Goal: Information Seeking & Learning: Learn about a topic

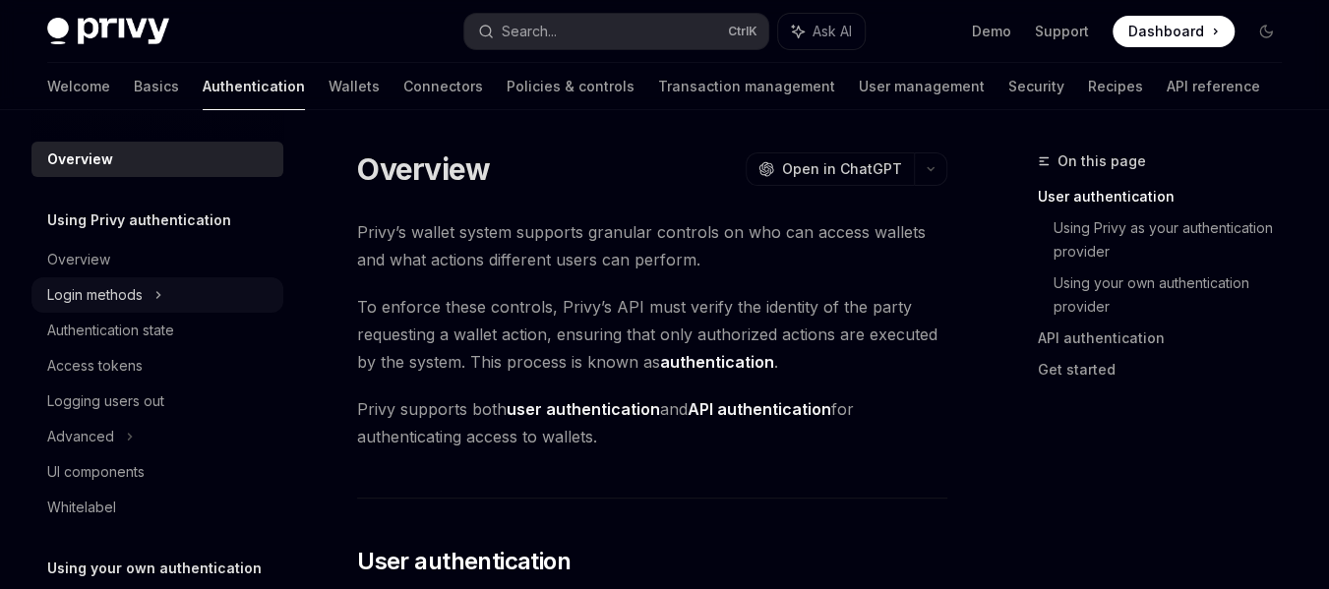
click at [171, 301] on div "Login methods" at bounding box center [157, 294] width 252 height 35
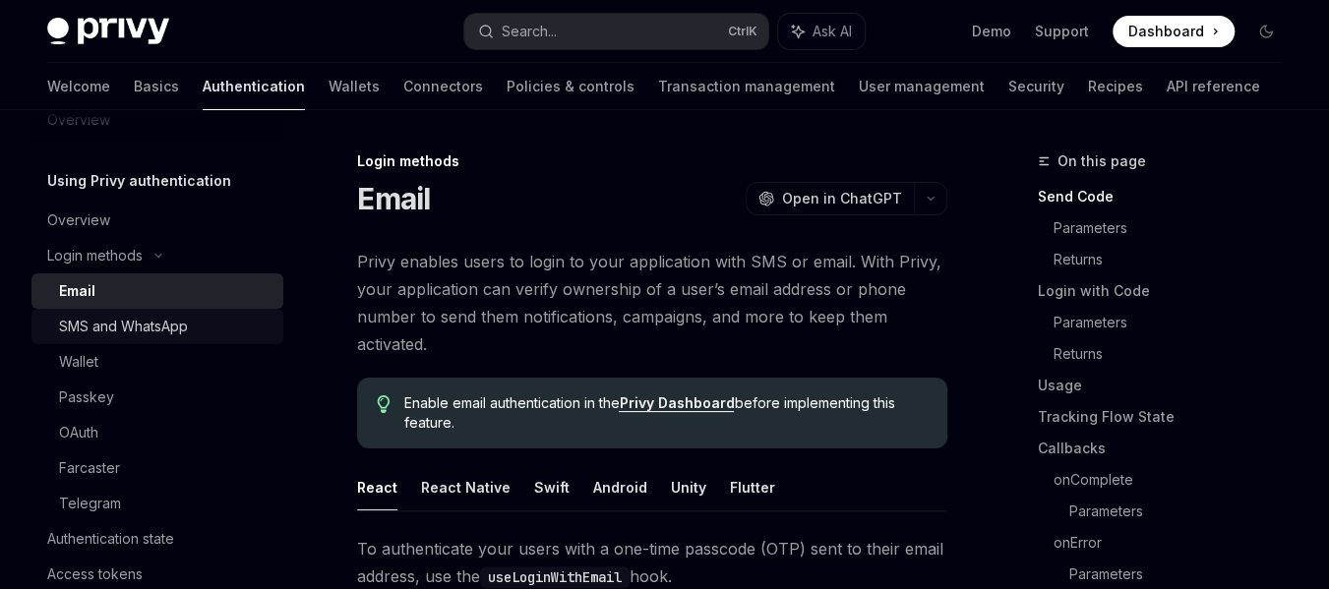
scroll to position [197, 0]
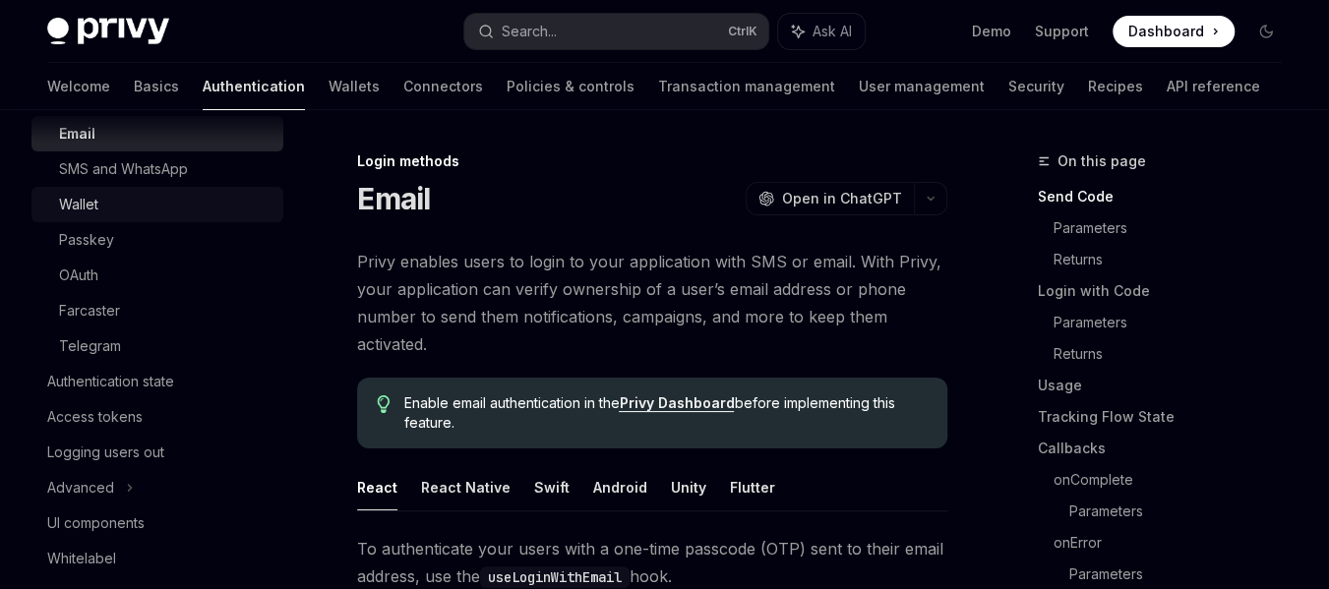
click at [160, 206] on div "Wallet" at bounding box center [165, 205] width 213 height 24
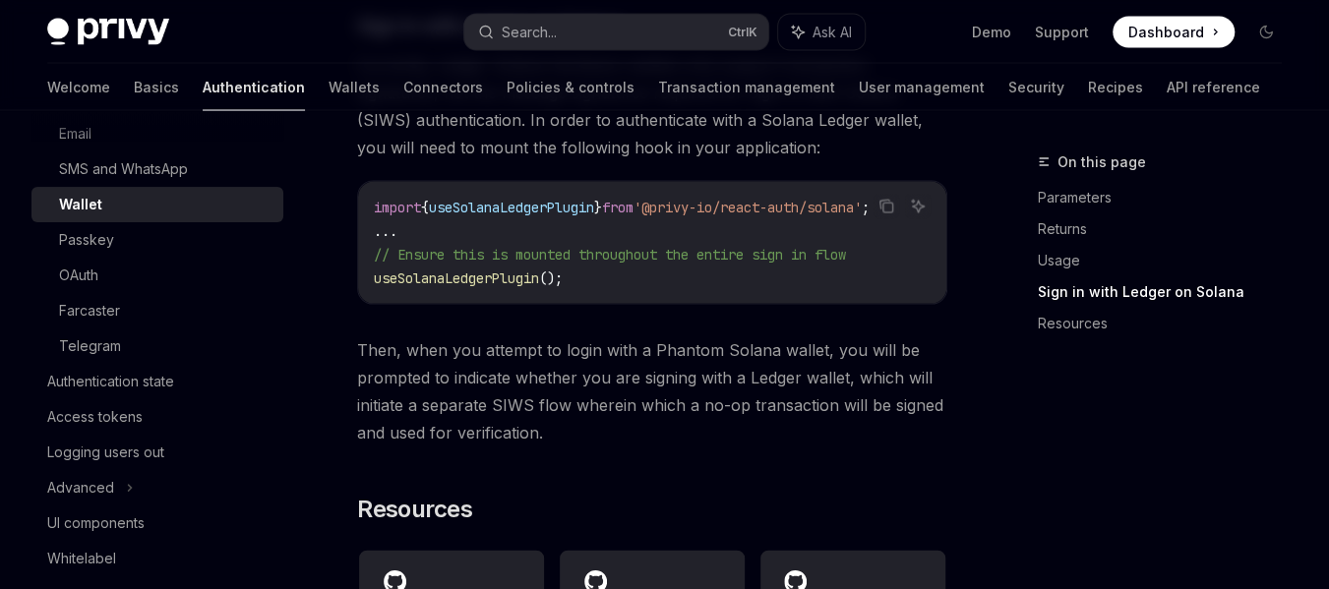
scroll to position [1967, 0]
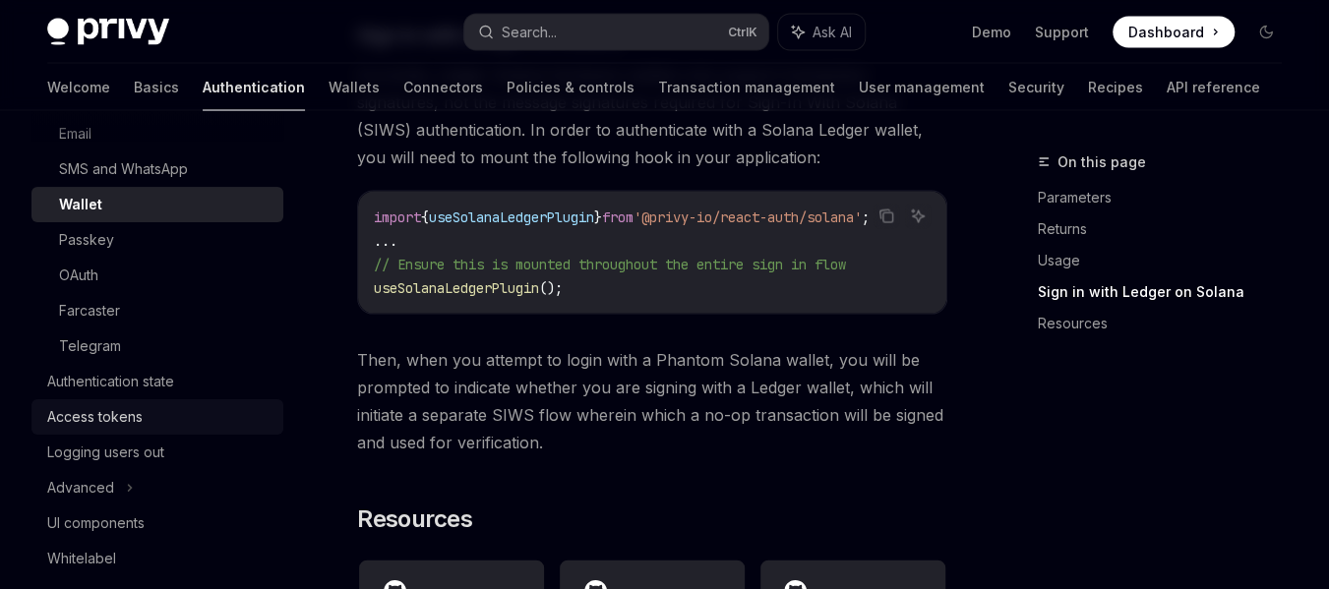
click at [104, 422] on div "Access tokens" at bounding box center [94, 417] width 95 height 24
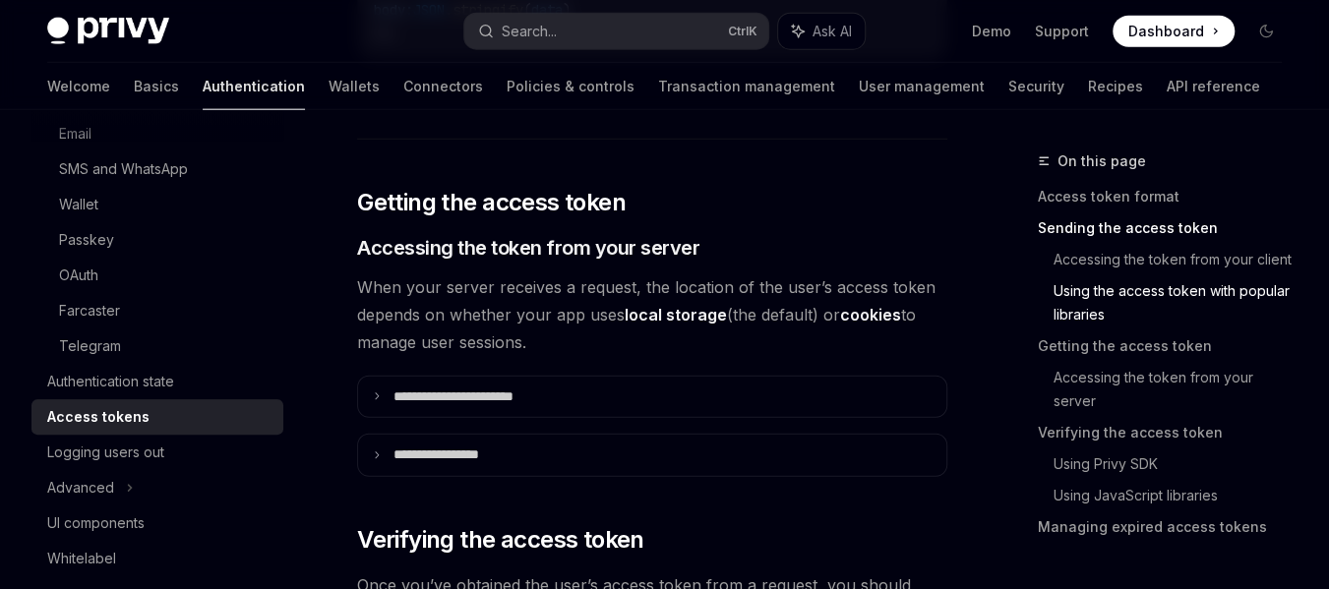
scroll to position [2558, 0]
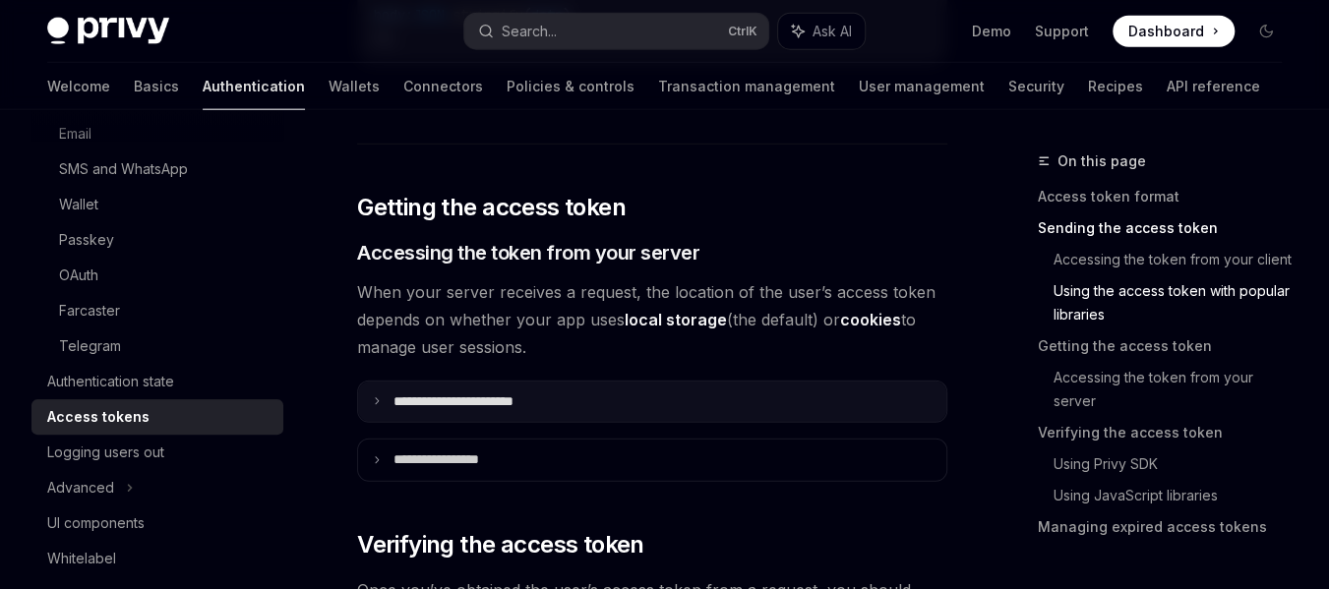
click at [565, 414] on summary "**********" at bounding box center [652, 402] width 588 height 41
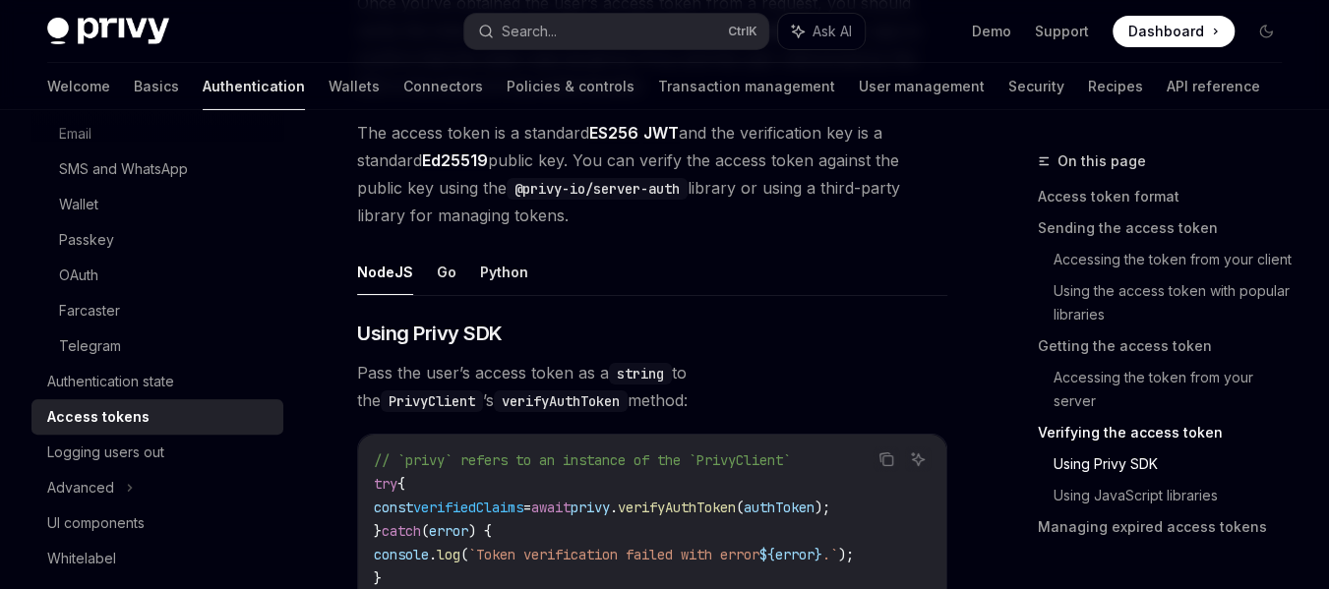
scroll to position [3542, 0]
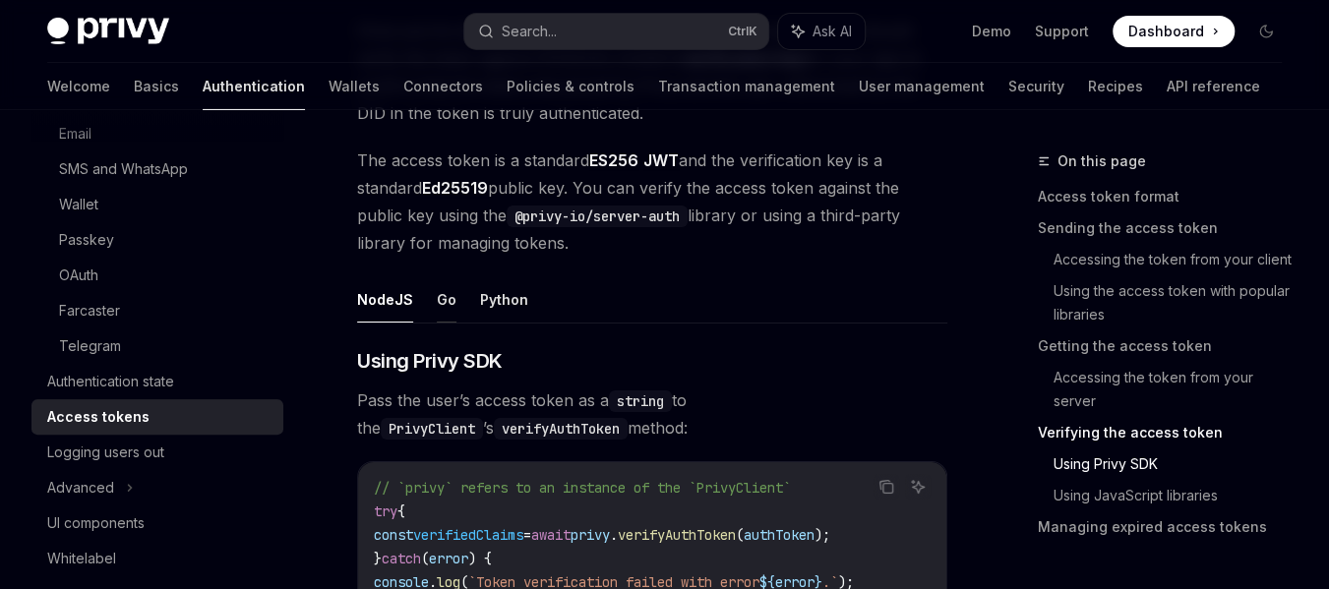
click at [445, 304] on button "Go" at bounding box center [447, 300] width 20 height 46
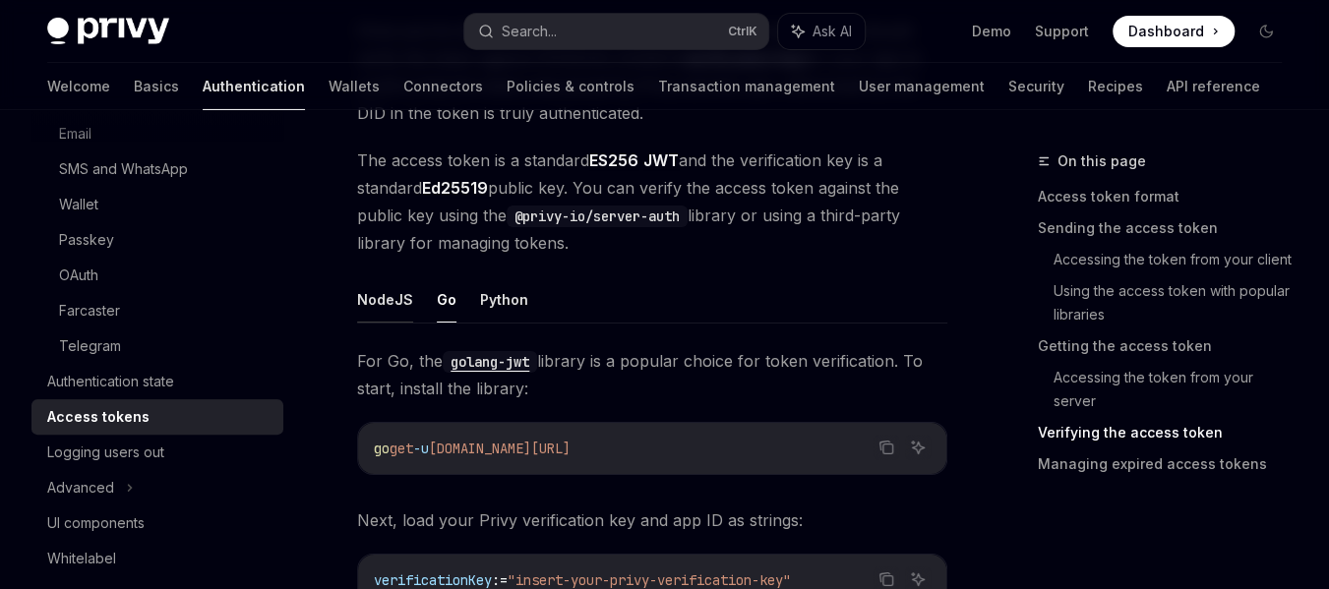
click at [398, 310] on button "NodeJS" at bounding box center [385, 300] width 56 height 46
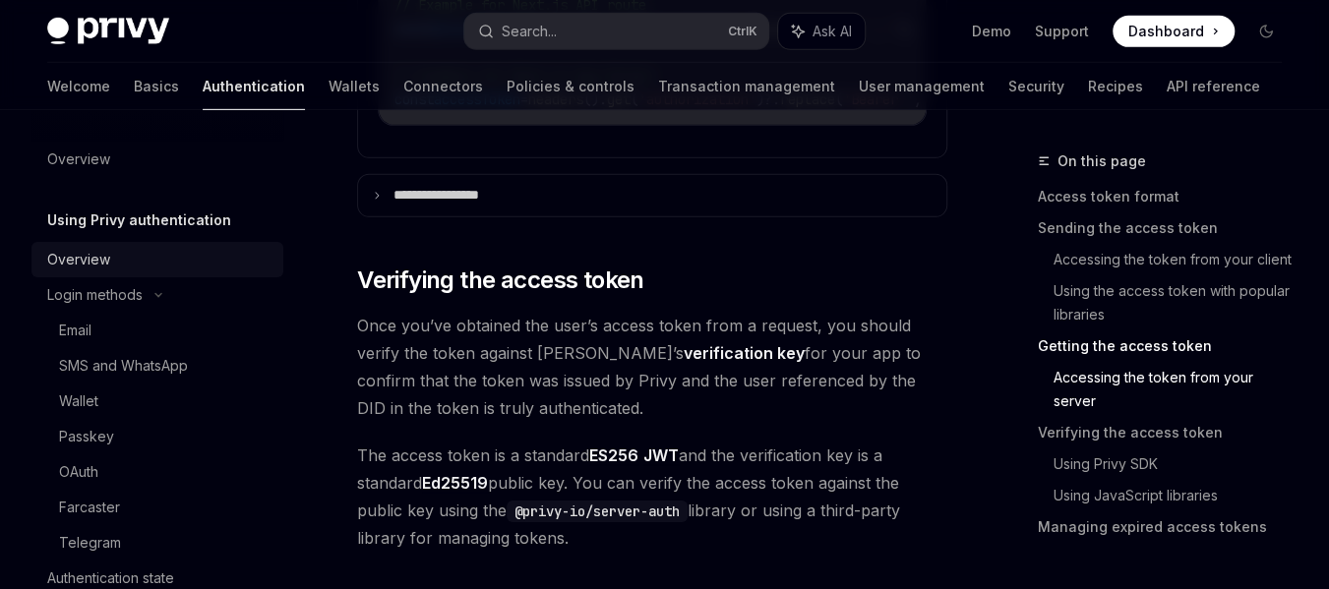
click at [175, 271] on div "Overview" at bounding box center [159, 260] width 224 height 24
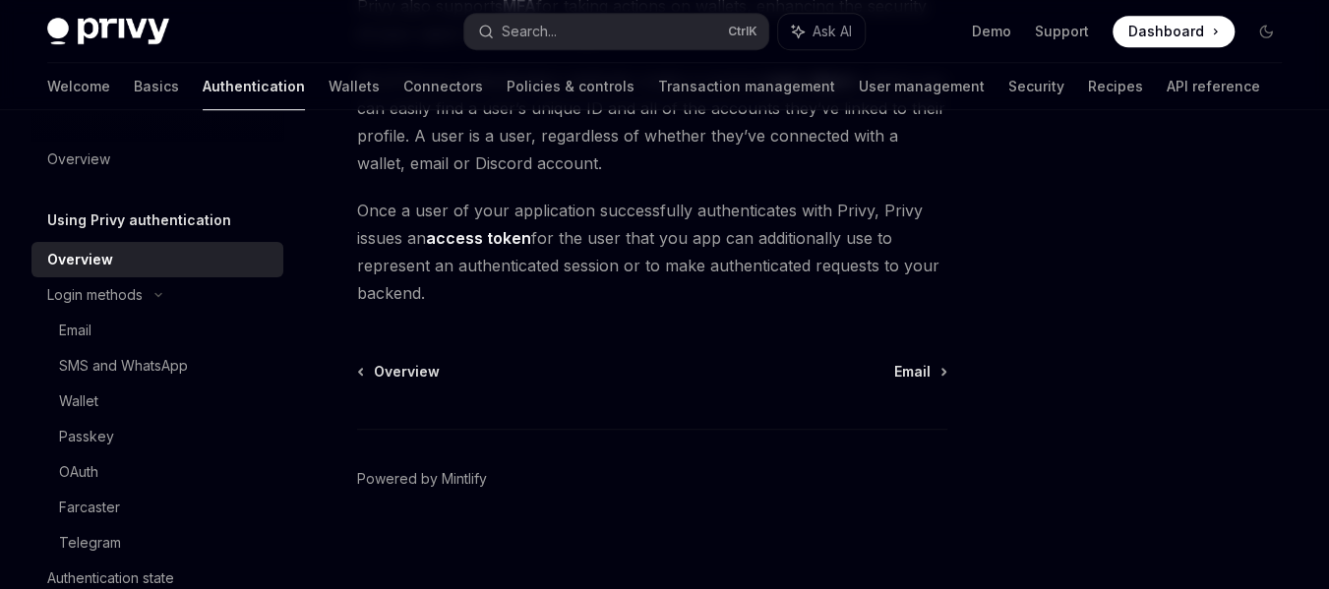
scroll to position [686, 0]
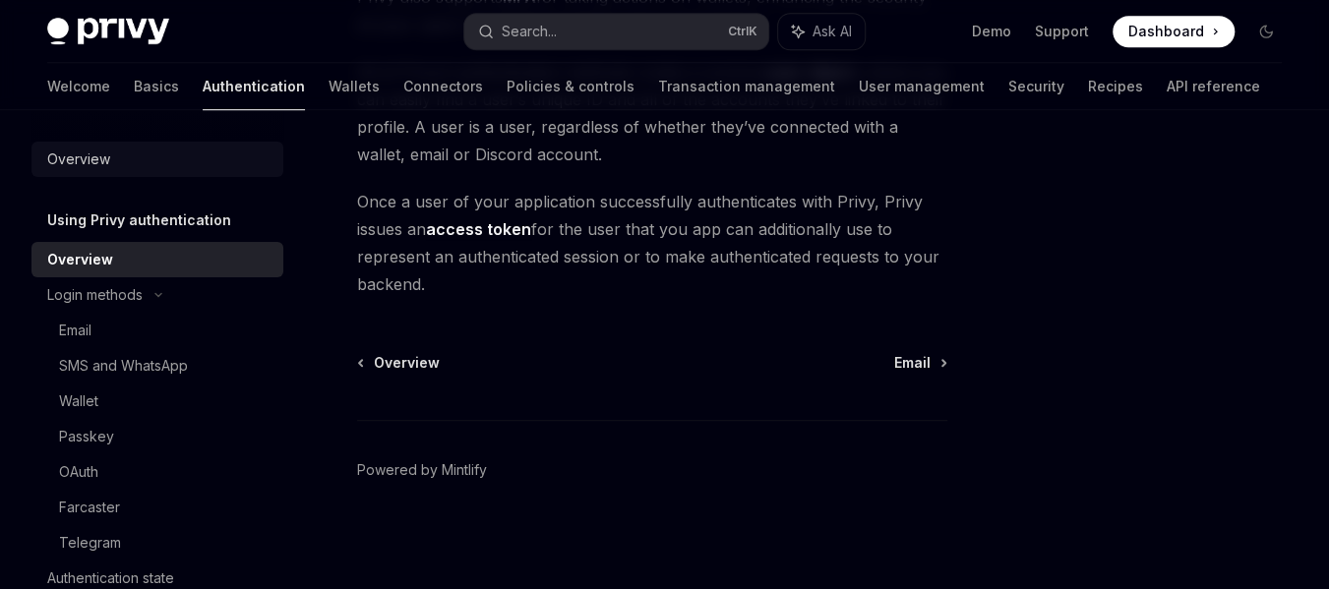
click at [125, 157] on div "Overview" at bounding box center [159, 160] width 224 height 24
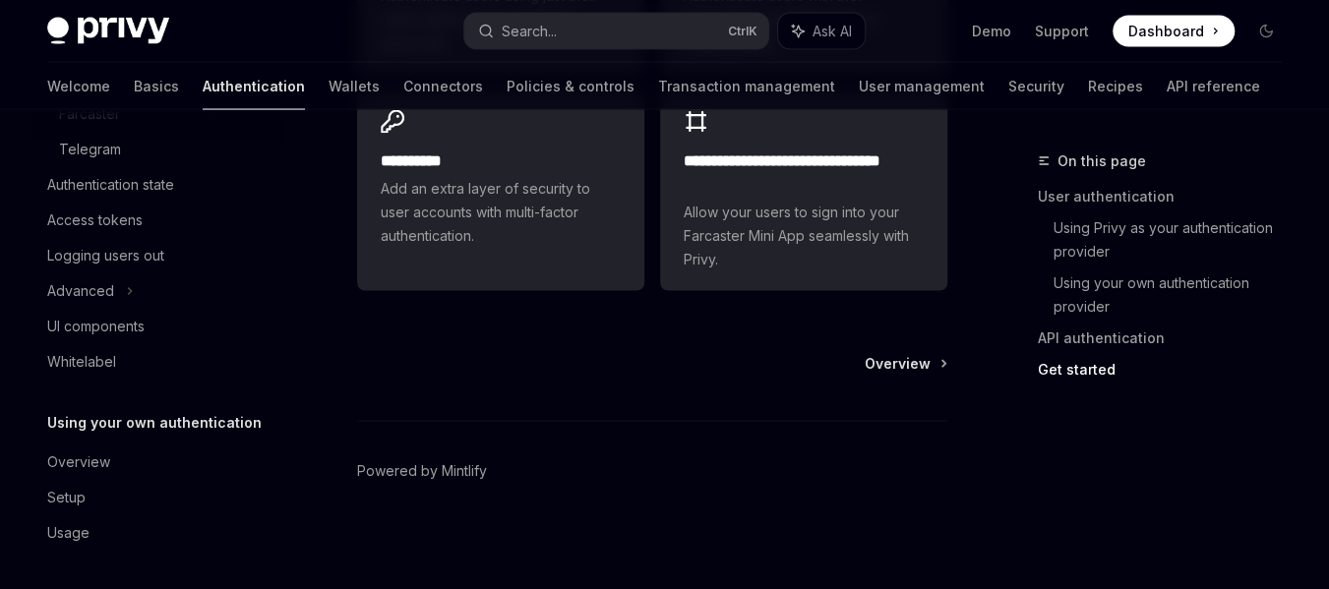
scroll to position [394, 0]
click at [154, 471] on div "Overview" at bounding box center [159, 463] width 224 height 24
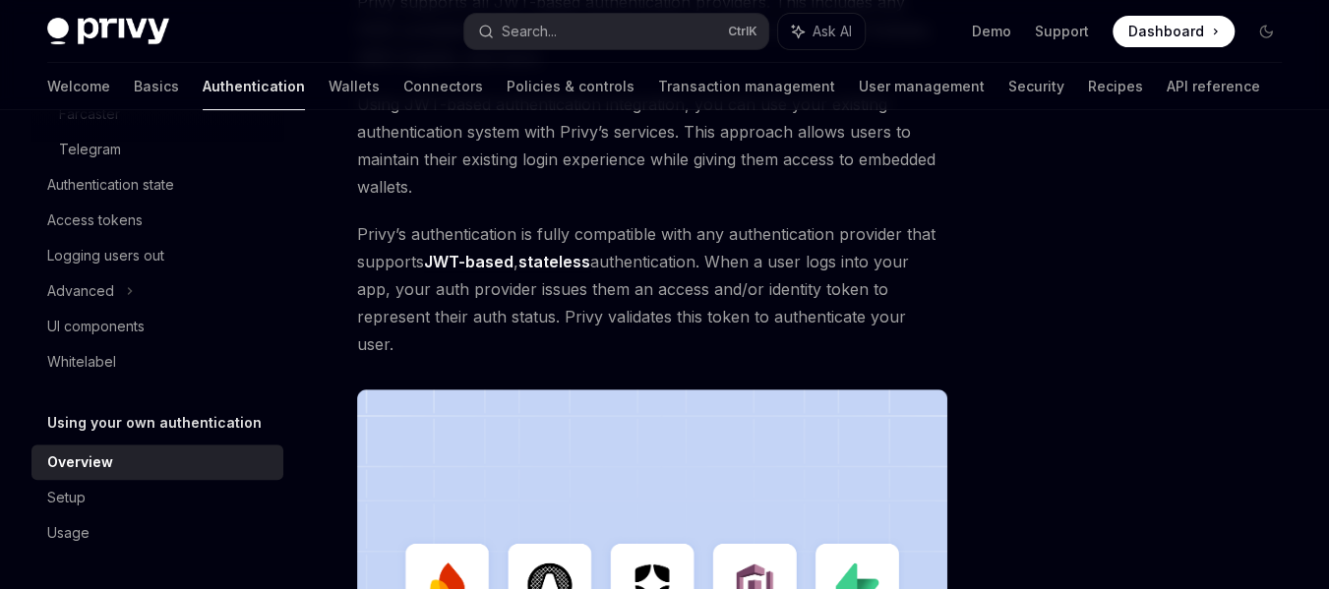
scroll to position [359, 0]
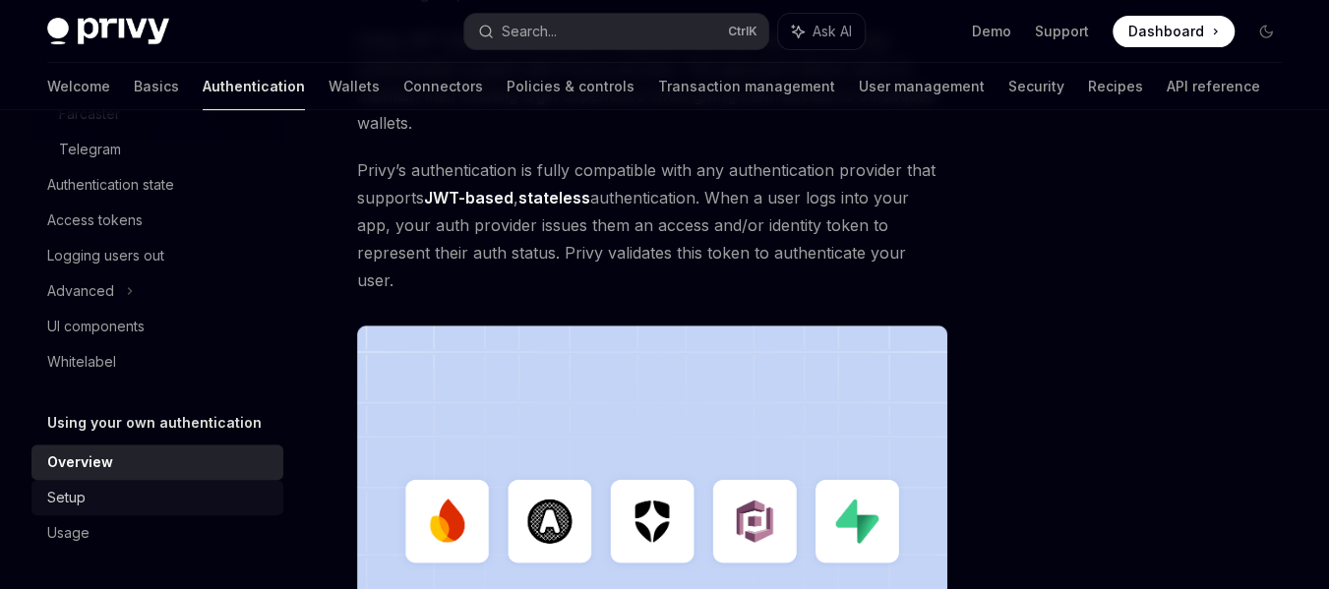
click at [191, 494] on div "Setup" at bounding box center [159, 498] width 224 height 24
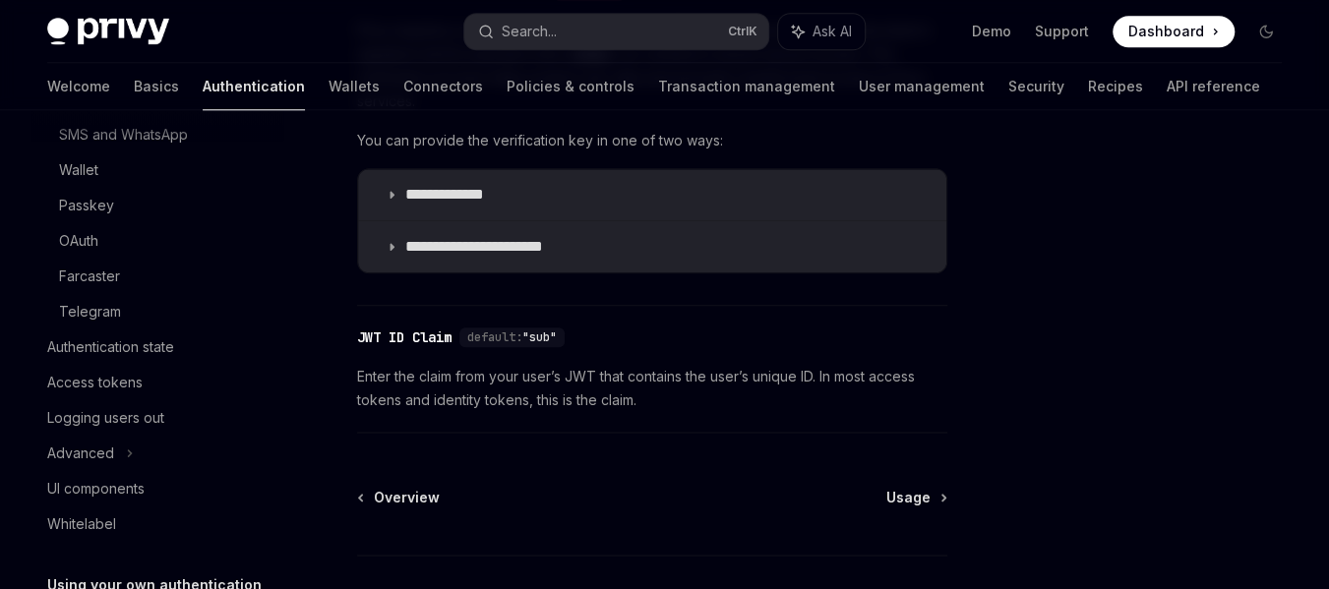
scroll to position [197, 0]
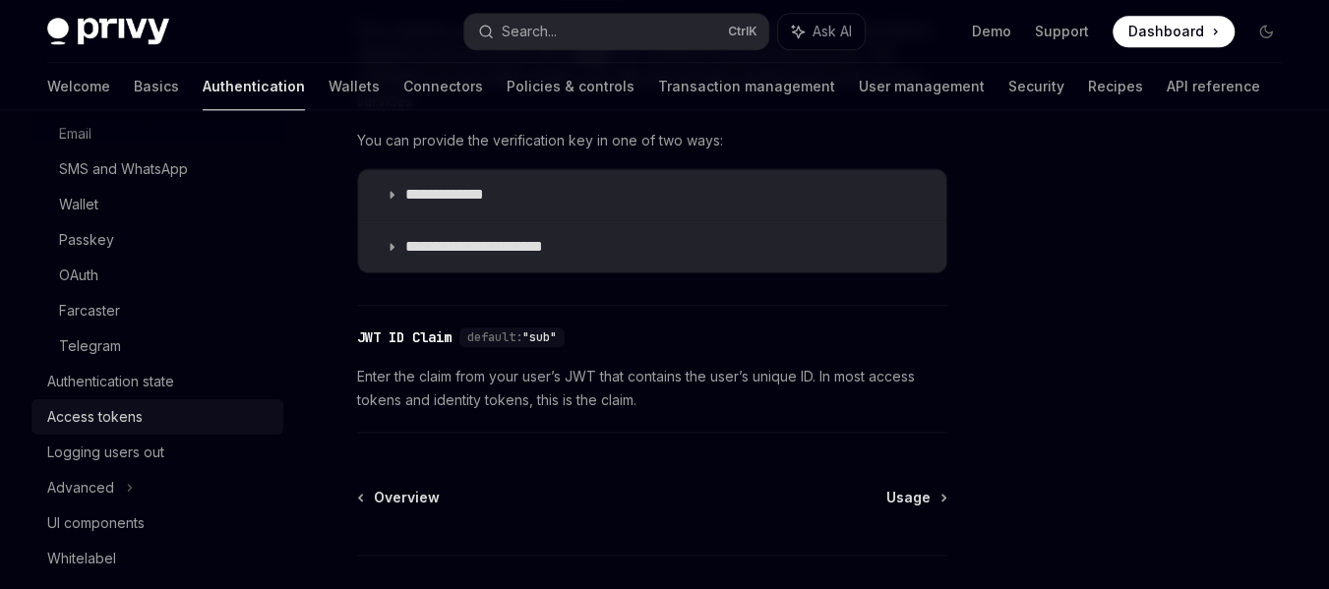
click at [187, 417] on div "Access tokens" at bounding box center [159, 417] width 224 height 24
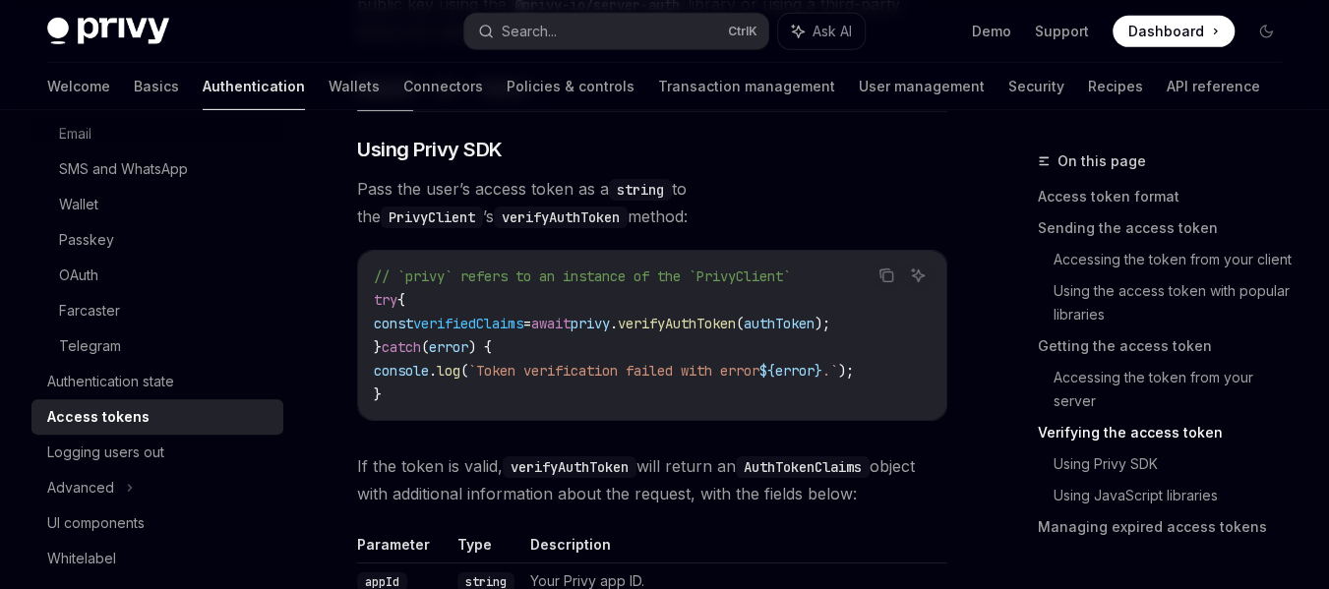
scroll to position [3247, 0]
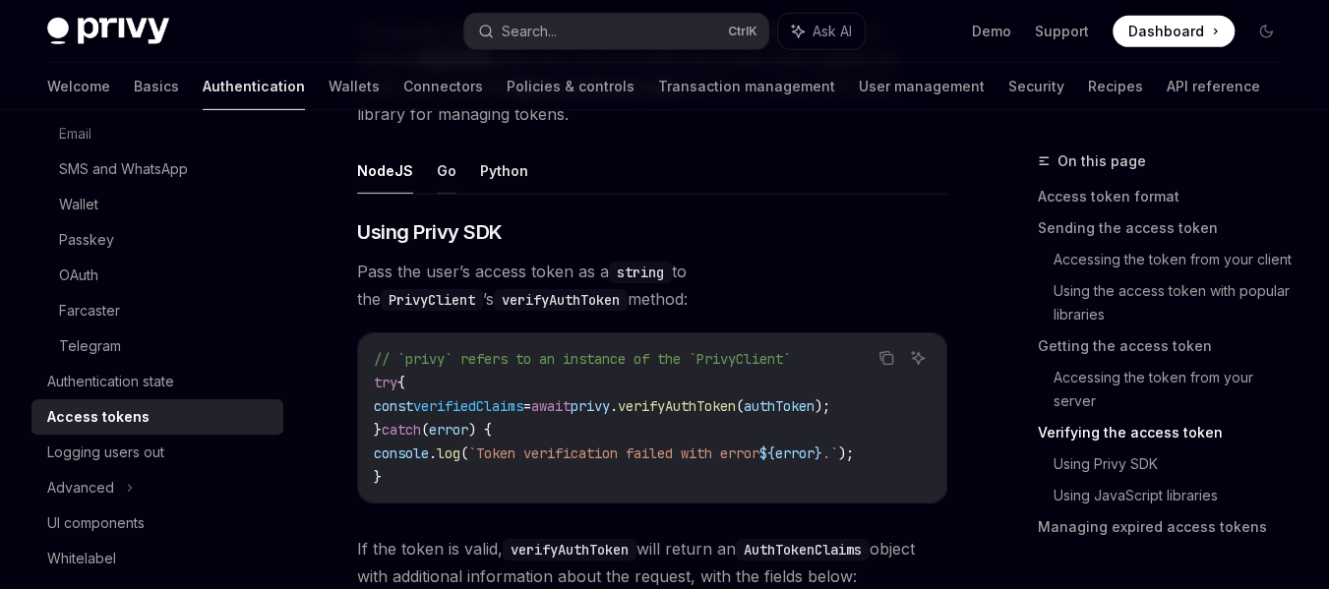
click at [451, 174] on button "Go" at bounding box center [447, 171] width 20 height 46
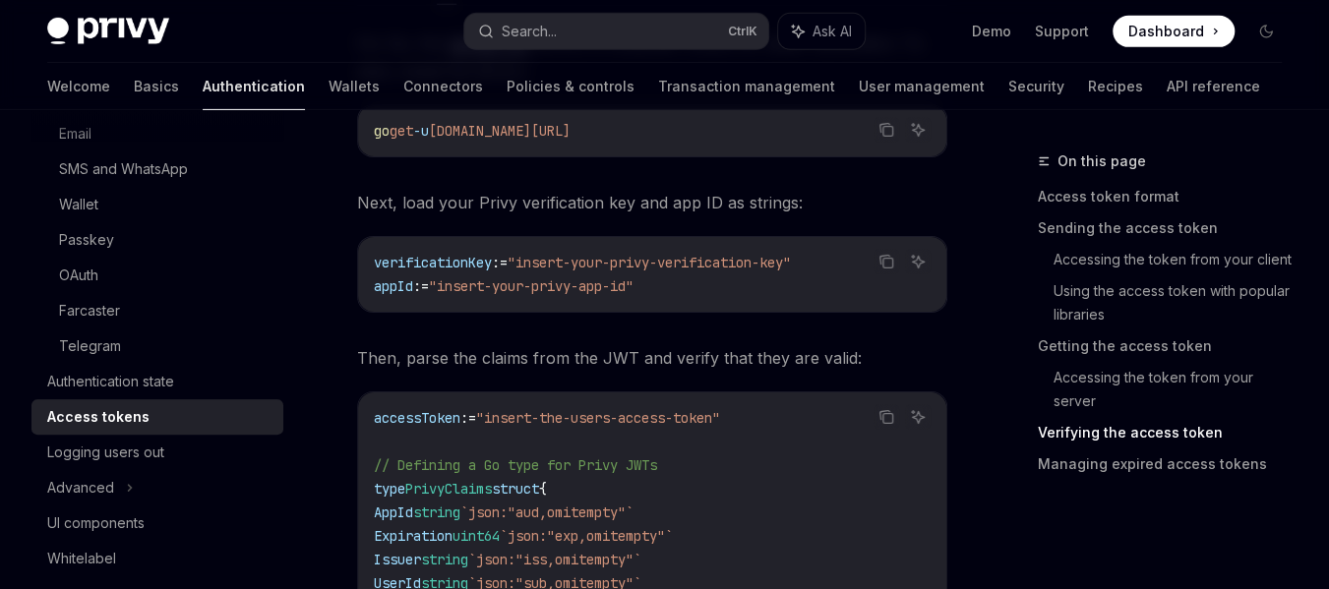
scroll to position [3149, 0]
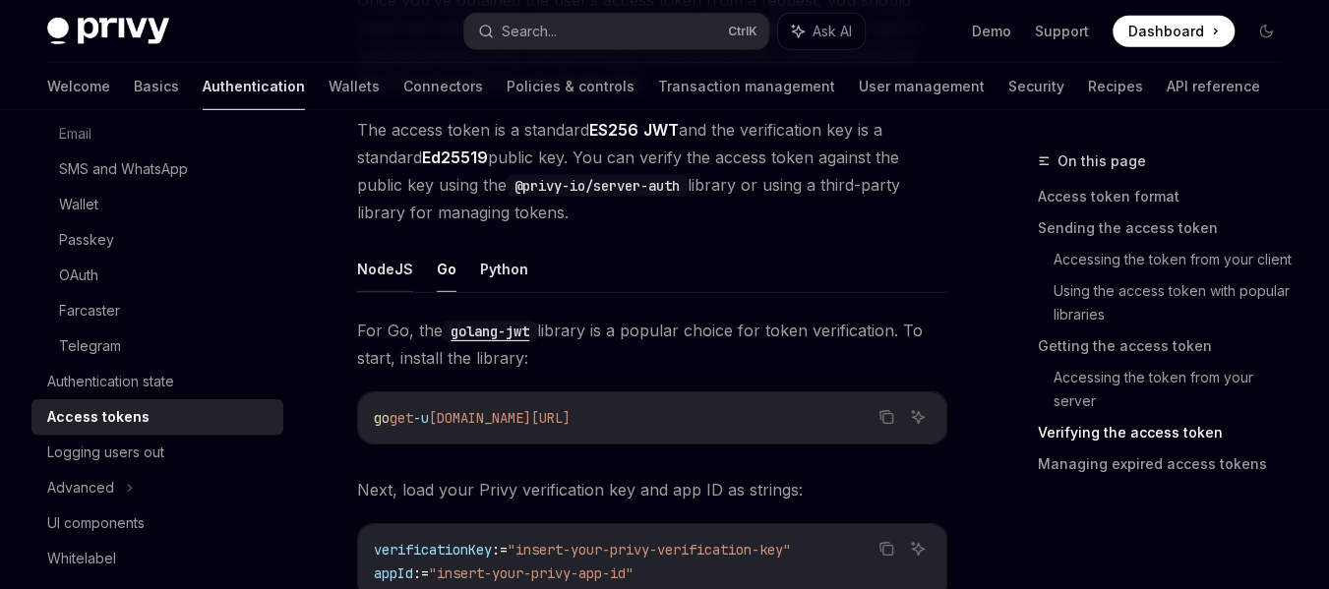
click at [381, 265] on button "NodeJS" at bounding box center [385, 269] width 56 height 46
type textarea "*"
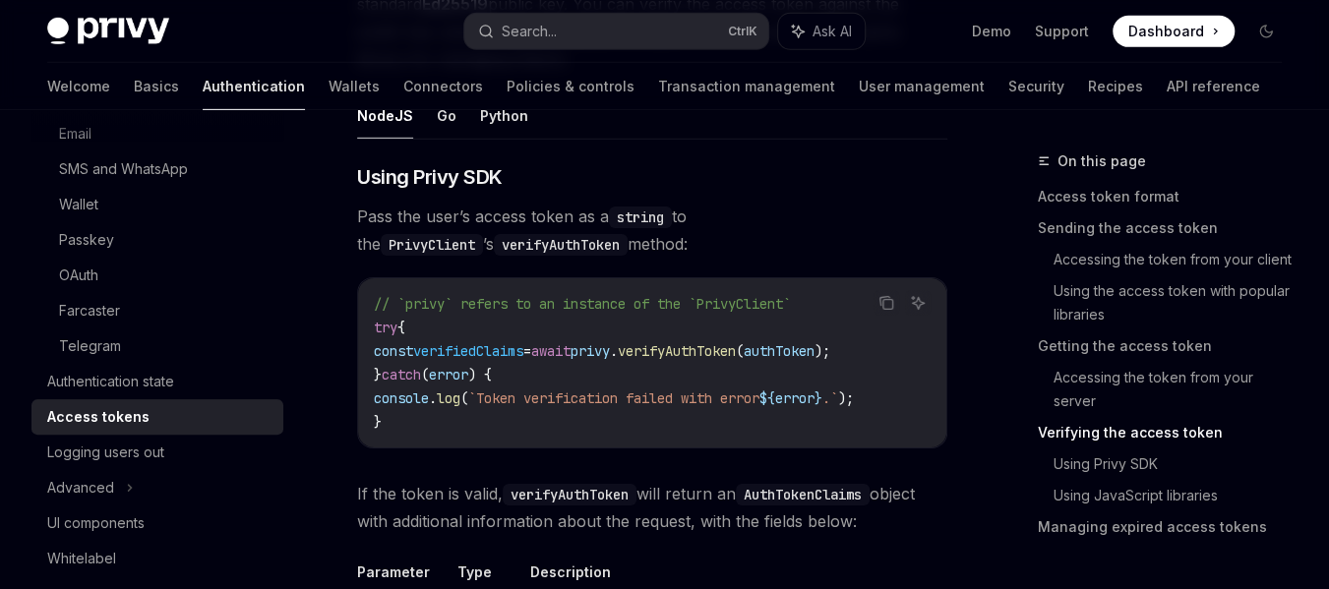
scroll to position [3641, 0]
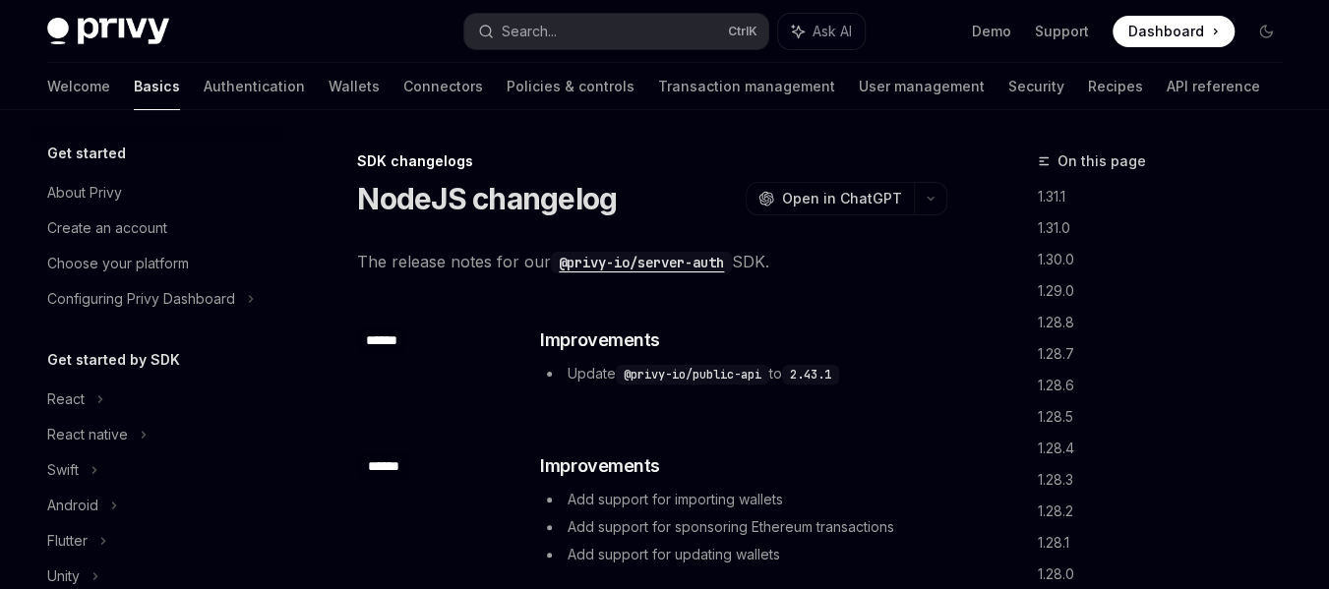
scroll to position [575, 0]
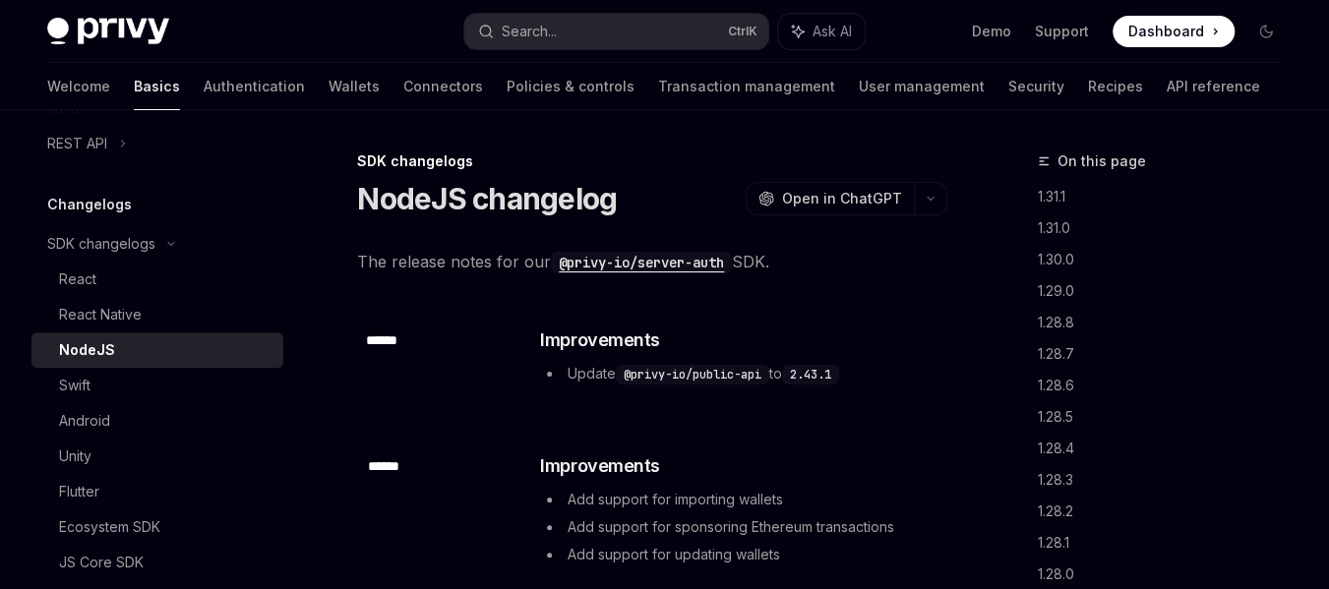
click at [657, 258] on code "@privy-io/server-auth" at bounding box center [641, 263] width 181 height 22
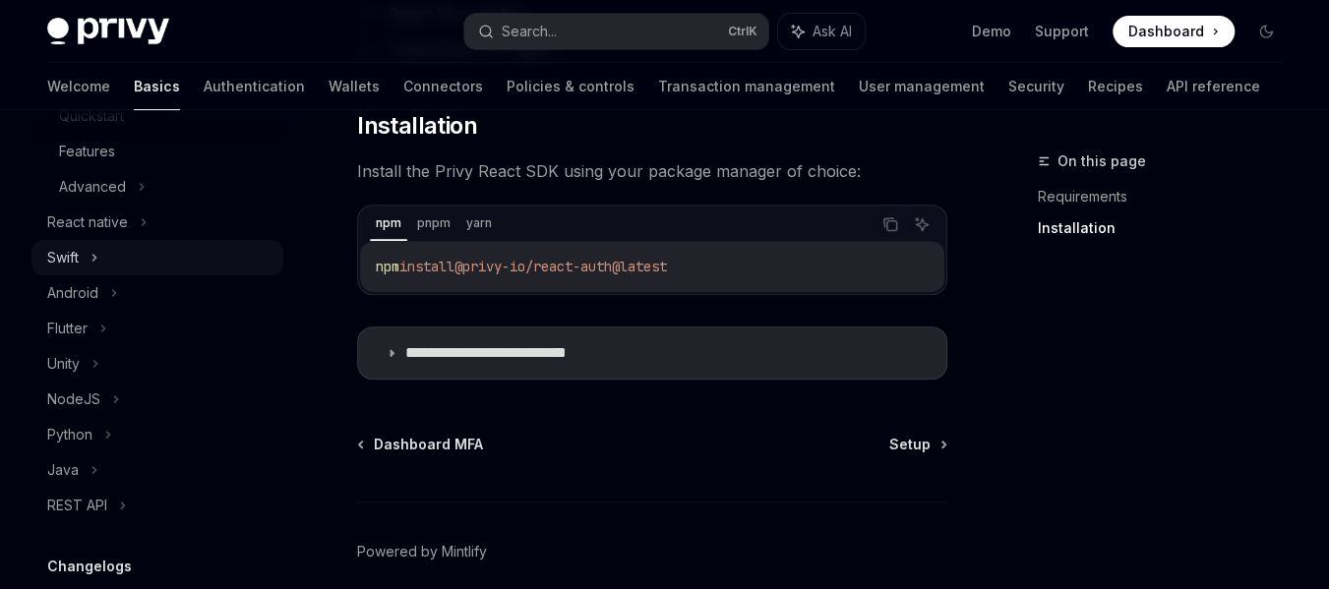
scroll to position [394, 0]
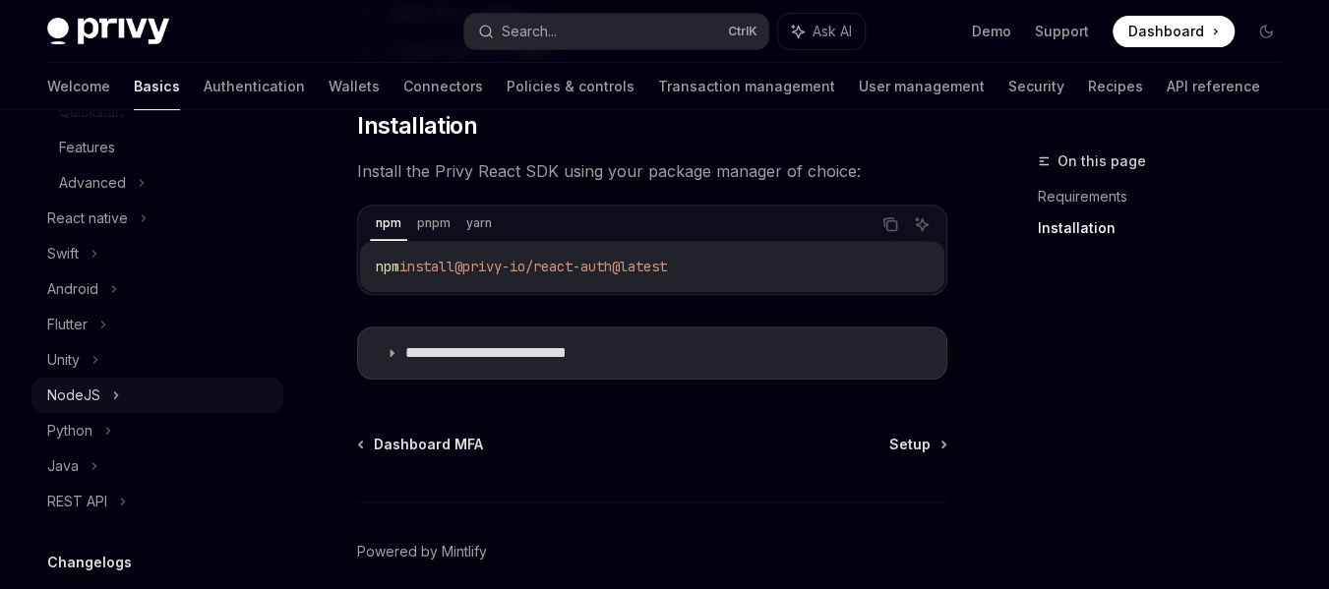
click at [122, 397] on div "NodeJS" at bounding box center [157, 395] width 252 height 35
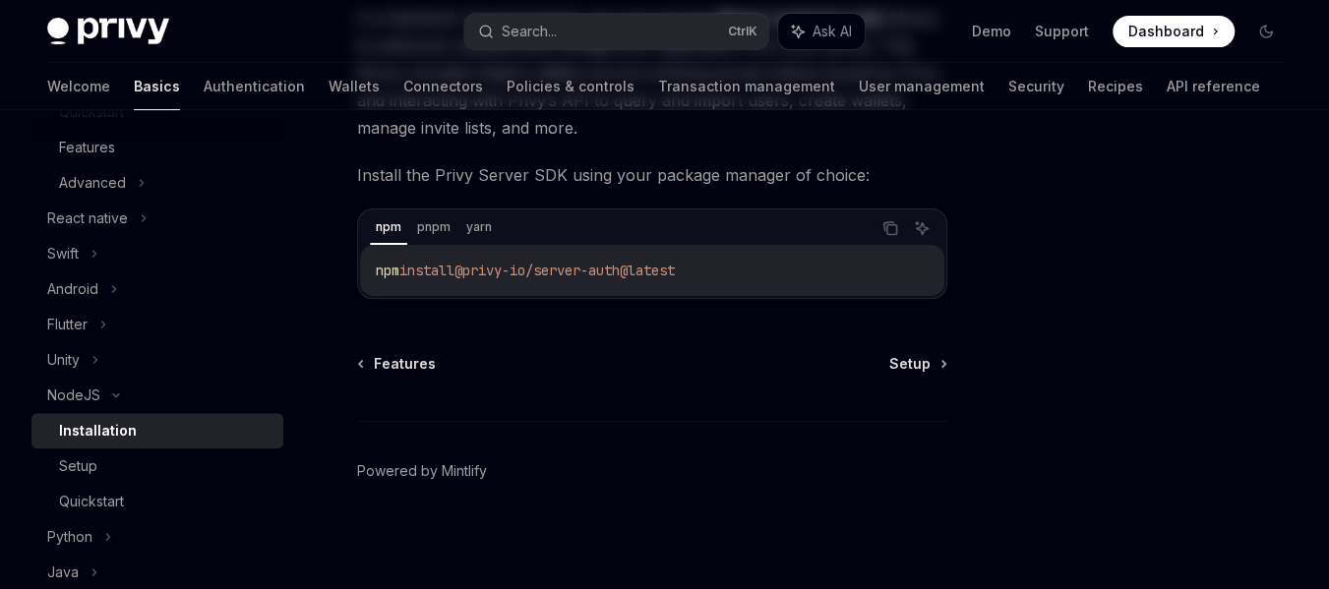
scroll to position [244, 0]
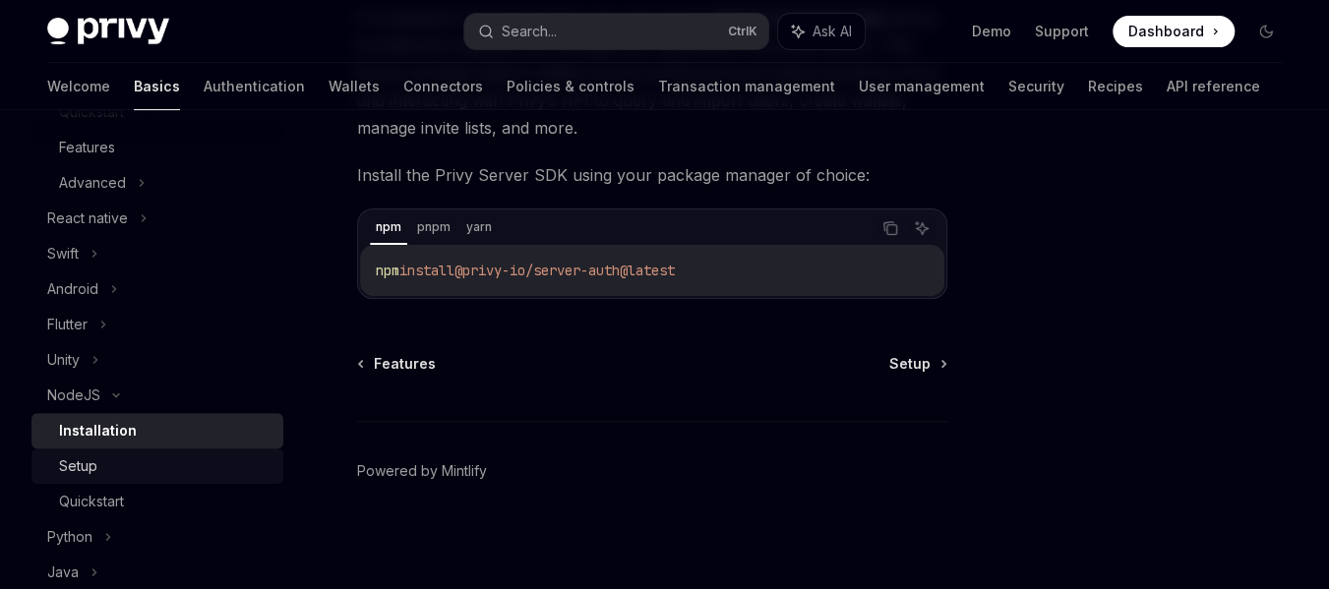
click at [164, 464] on div "Setup" at bounding box center [165, 467] width 213 height 24
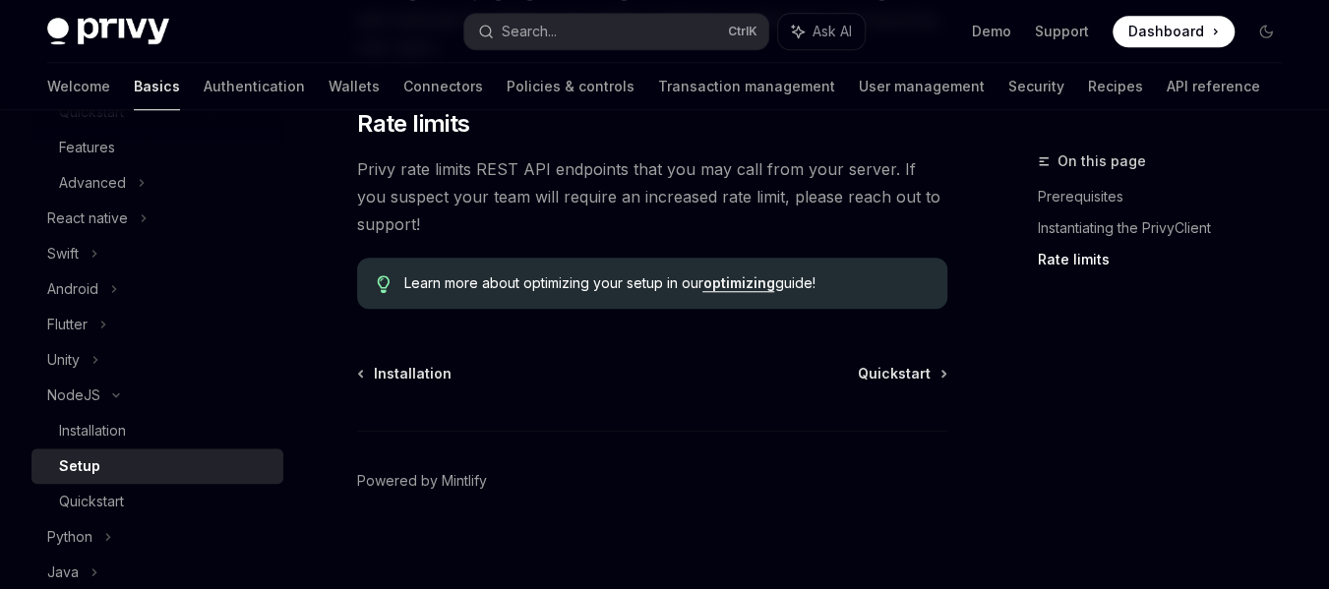
scroll to position [801, 0]
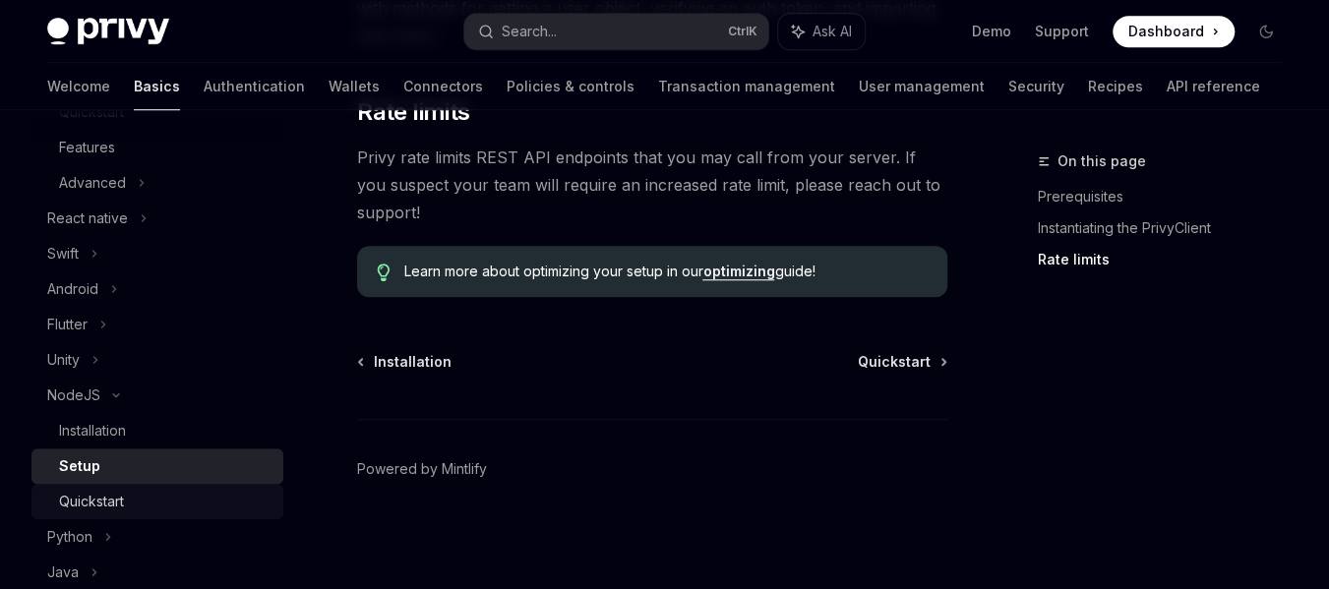
click at [145, 496] on div "Quickstart" at bounding box center [165, 502] width 213 height 24
type textarea "*"
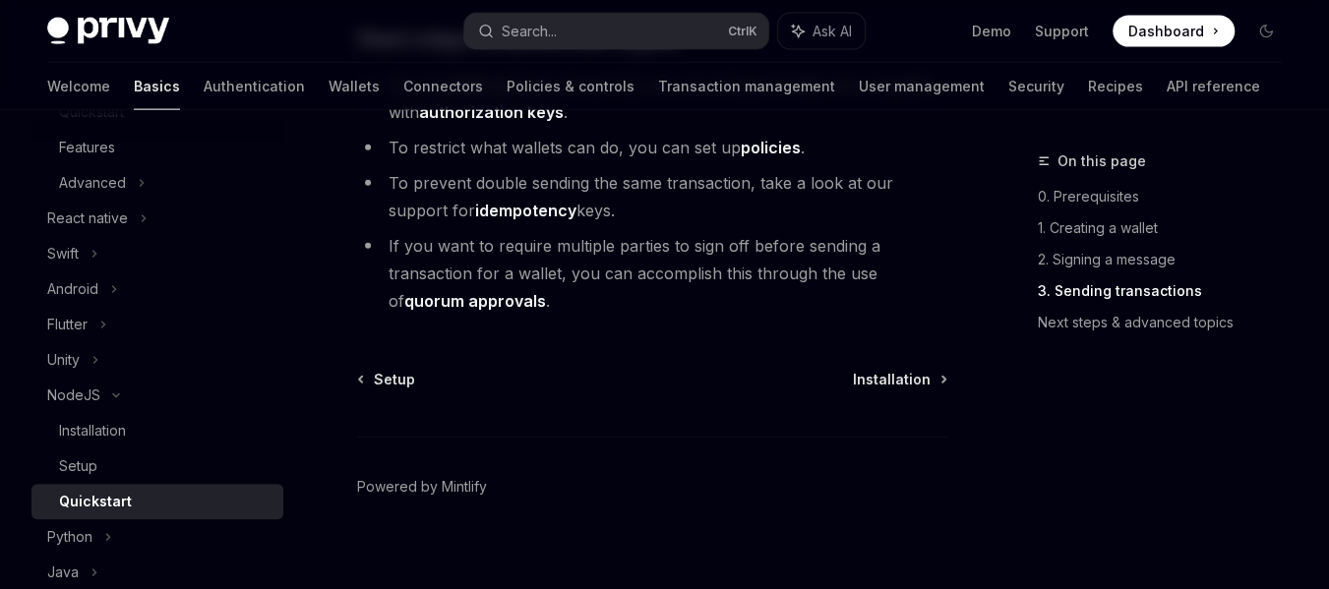
scroll to position [2464, 0]
